Goal: Task Accomplishment & Management: Manage account settings

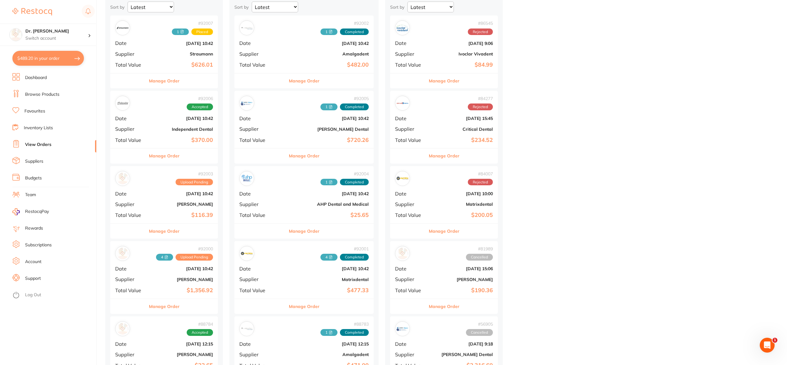
click at [153, 278] on b "[PERSON_NAME]" at bounding box center [182, 279] width 62 height 5
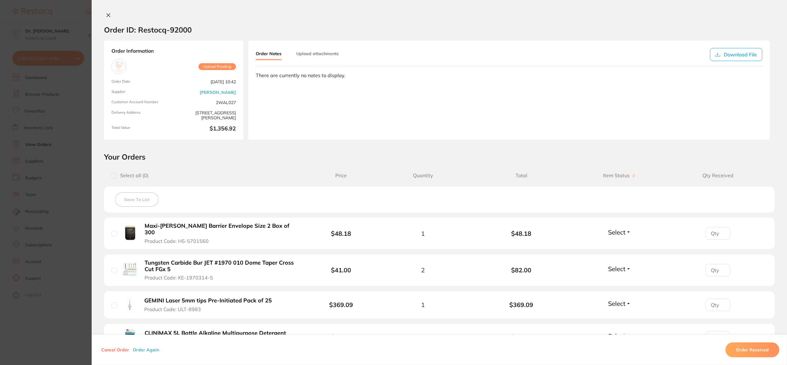
click at [311, 51] on button "Upload attachments" at bounding box center [317, 53] width 42 height 11
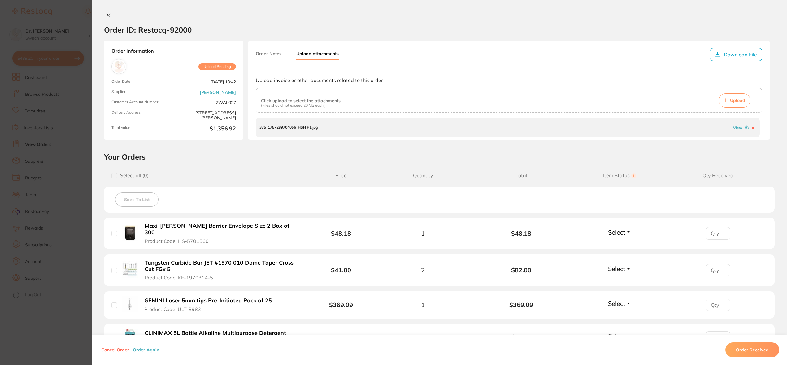
click at [733, 103] on button "Upload" at bounding box center [734, 100] width 32 height 14
click at [106, 14] on icon at bounding box center [108, 15] width 5 height 5
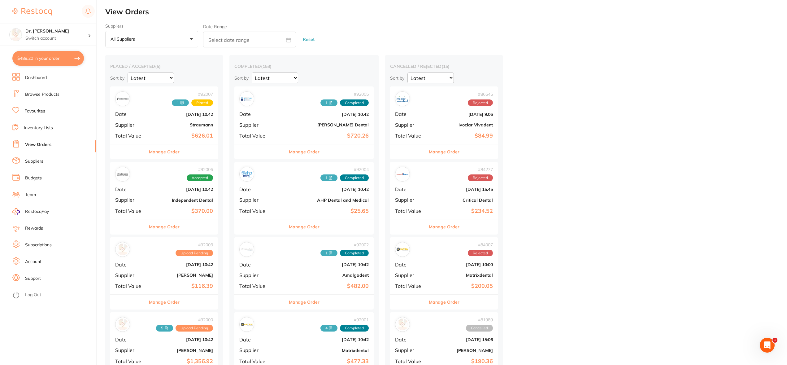
click at [171, 342] on div "# 92000 5 Upload Pending Date [DATE] 10:42 Supplier [PERSON_NAME] Total Value $…" at bounding box center [164, 340] width 108 height 57
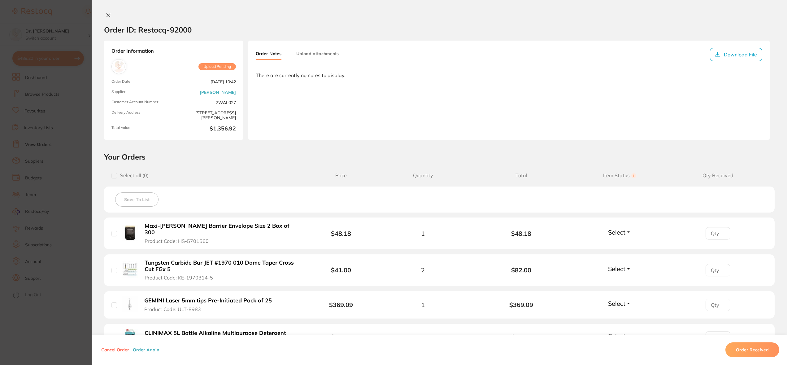
click at [750, 355] on button "Order Received" at bounding box center [752, 349] width 54 height 15
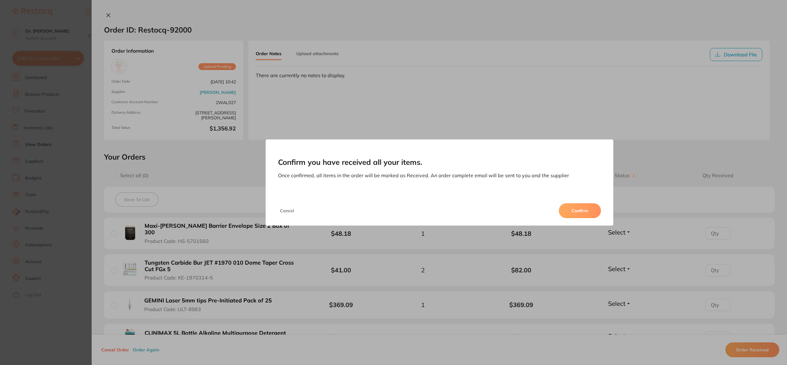
click at [573, 214] on button "Confirm" at bounding box center [580, 210] width 42 height 15
